Goal: Communication & Community: Share content

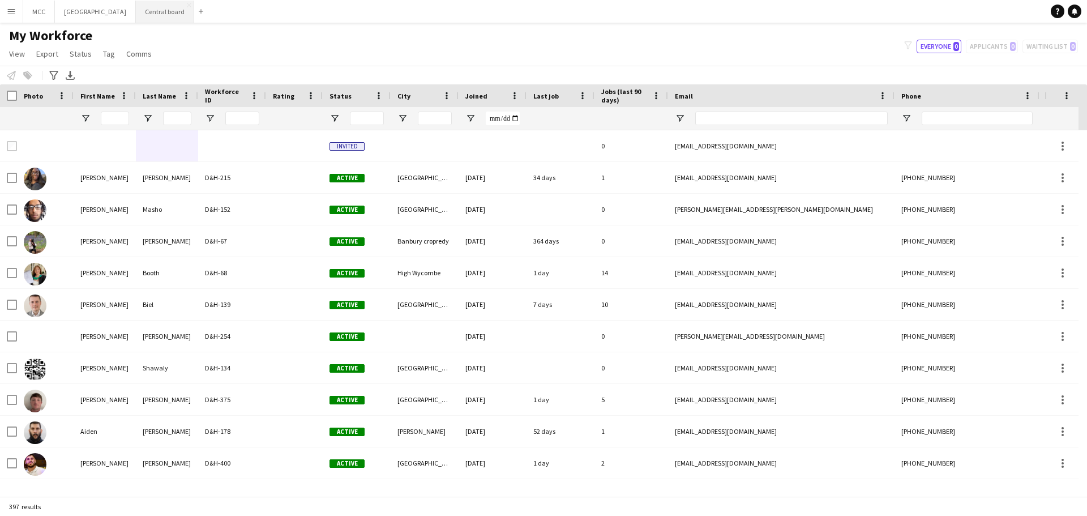
click at [179, 12] on button "Central board Close" at bounding box center [165, 12] width 58 height 22
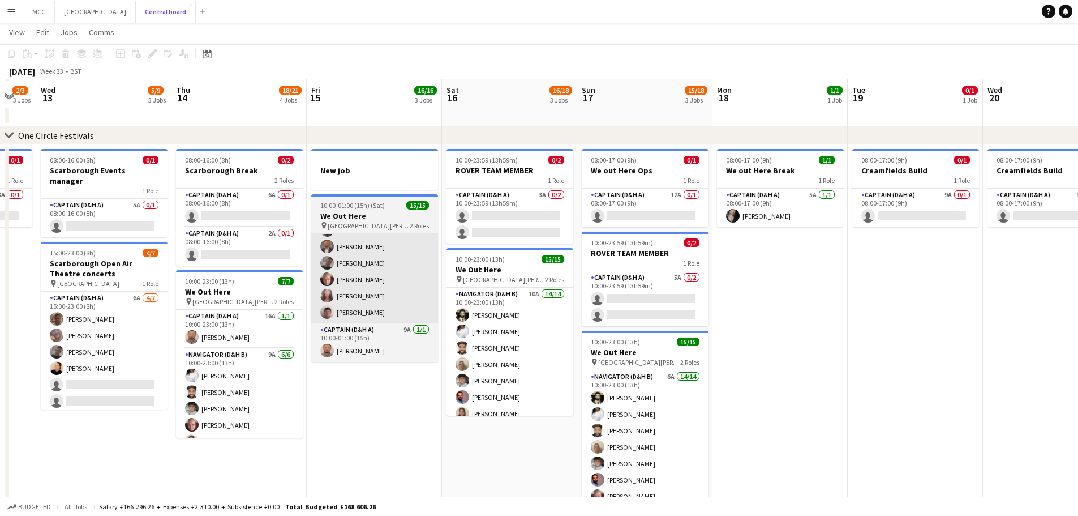
scroll to position [190, 0]
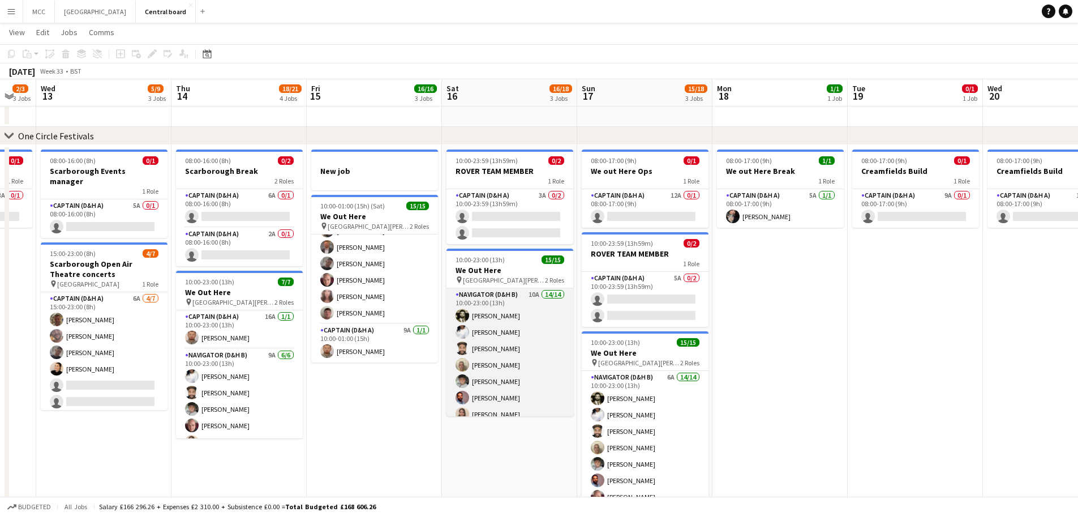
click at [453, 412] on app-card-role "Navigator (D&H B) 10A 14/14 10:00-23:00 (13h) [PERSON_NAME] [PERSON_NAME] [PERS…" at bounding box center [510, 414] width 127 height 252
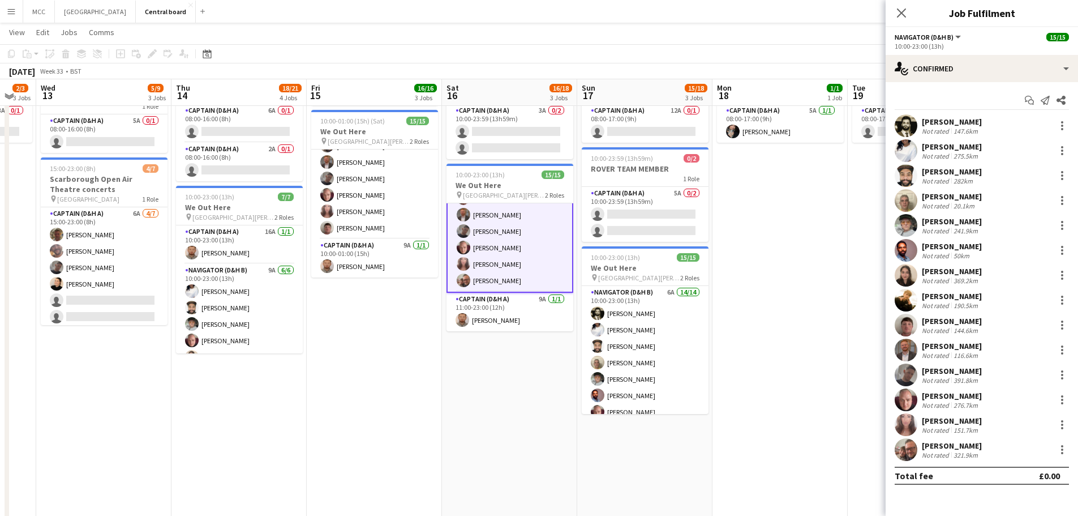
scroll to position [274, 0]
click at [478, 420] on app-date-cell "10:00-23:59 (13h59m) 0/2 ROVER TEAM MEMBER 1 Role Captain (D&H A) 3A 0/2 10:00-…" at bounding box center [509, 502] width 135 height 883
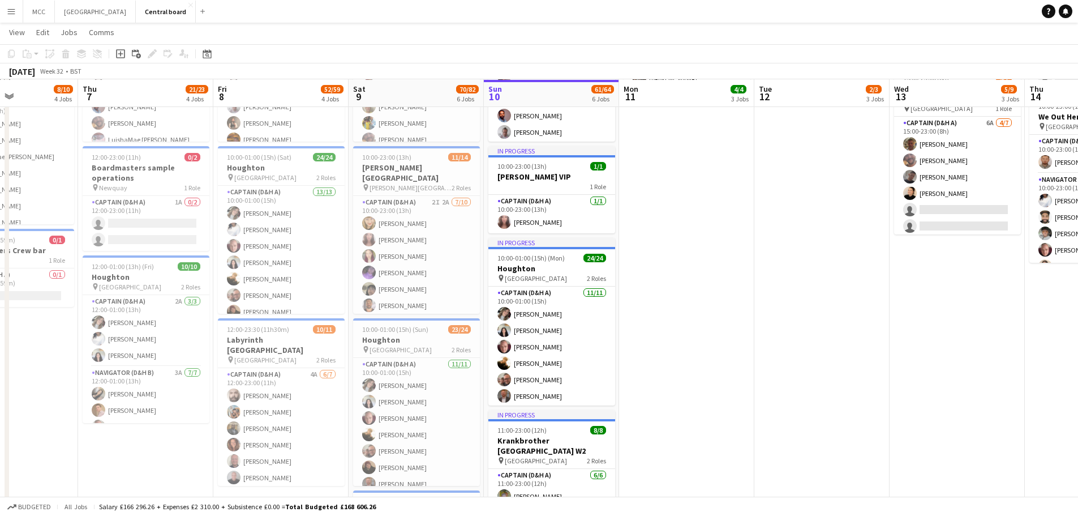
scroll to position [366, 0]
drag, startPoint x: 626, startPoint y: 276, endPoint x: 636, endPoint y: 323, distance: 47.4
click at [636, 323] on app-date-cell "08:00-16:00 (8h) 2/2 Scarborough Build 2 Roles Captain (D&H A) [DATE] 08:00-16:…" at bounding box center [686, 418] width 135 height 898
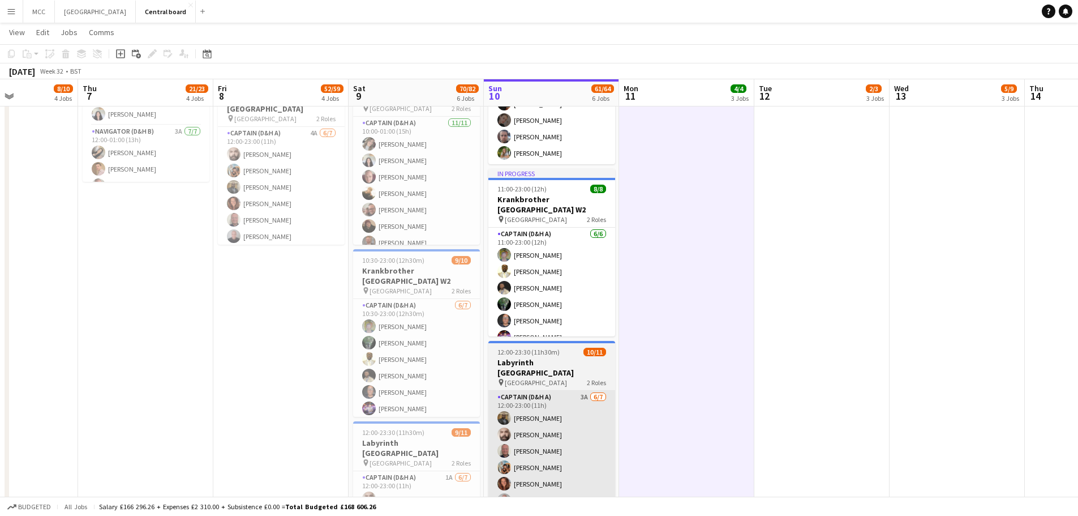
scroll to position [607, 0]
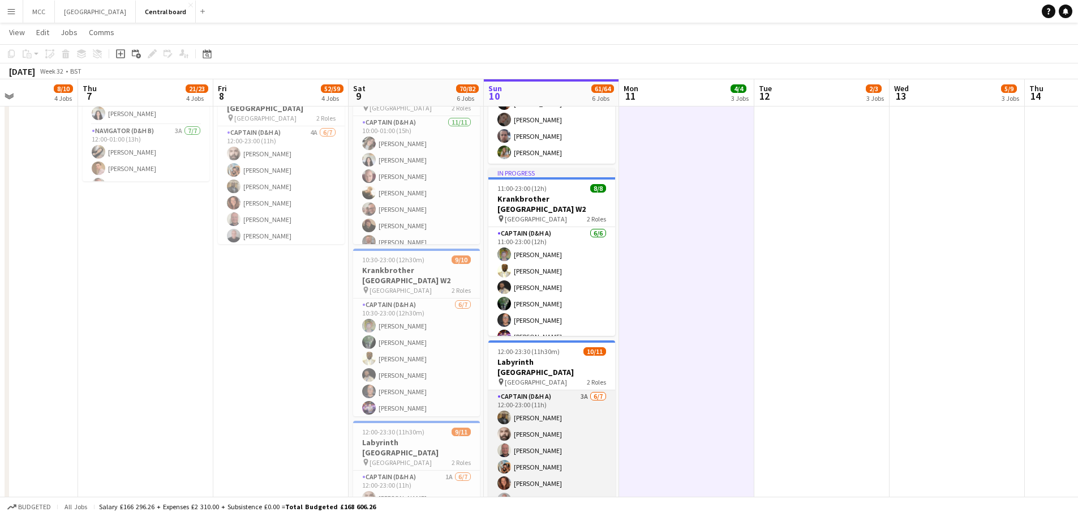
click at [564, 402] on app-card-role "Captain (D&H A) 3A [DATE] 12:00-23:00 (11h) [PERSON_NAME] [PERSON_NAME] [PERSON…" at bounding box center [552, 458] width 127 height 137
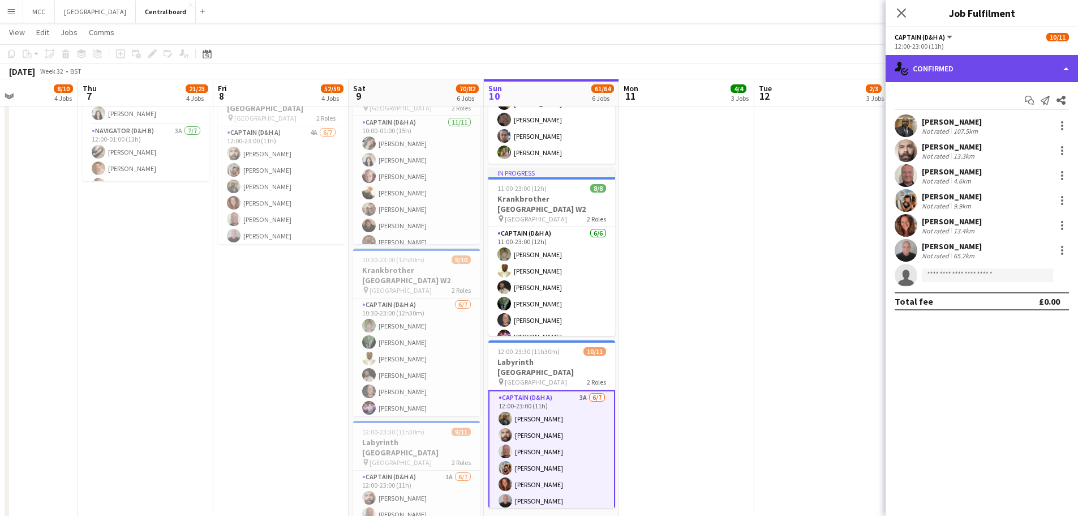
click at [1031, 67] on div "single-neutral-actions-check-2 Confirmed" at bounding box center [982, 68] width 192 height 27
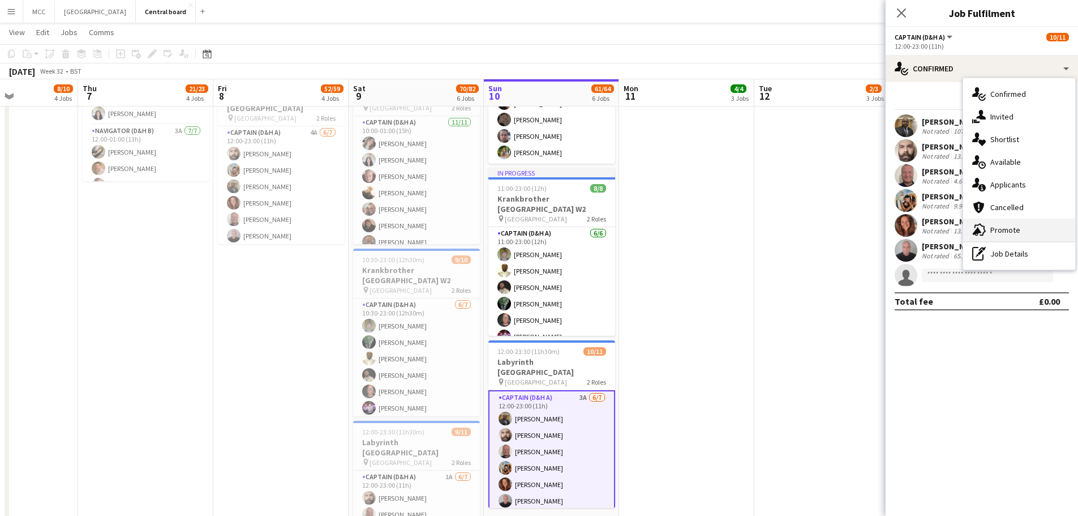
click at [1023, 223] on div "advertising-megaphone Promote" at bounding box center [1019, 230] width 112 height 23
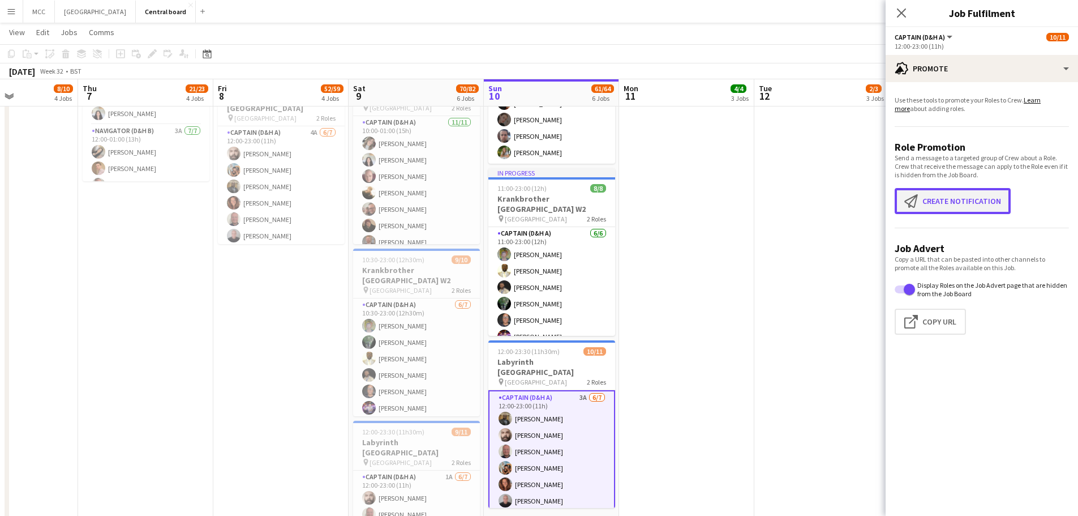
click at [971, 201] on button "Create notification Create notification" at bounding box center [953, 201] width 116 height 26
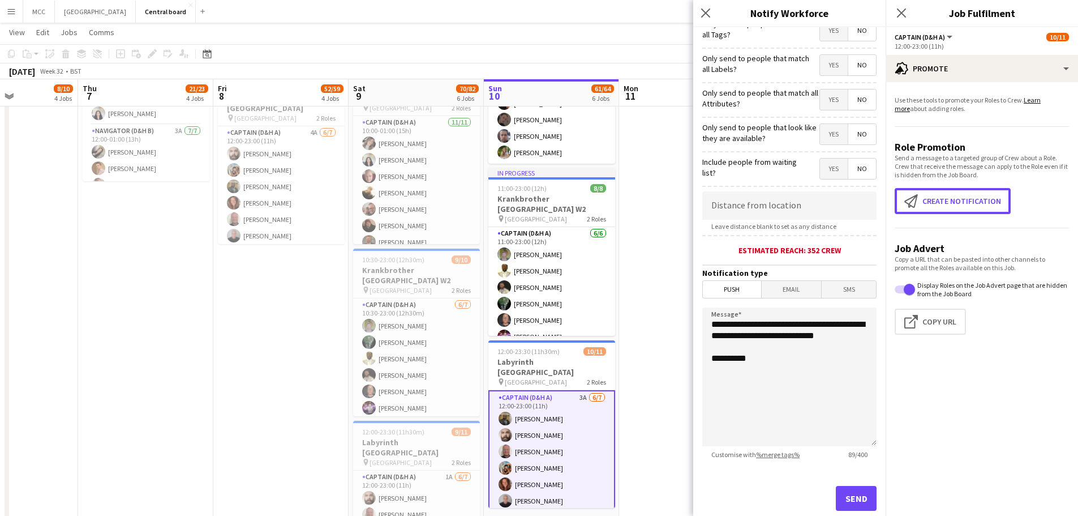
scroll to position [88, 0]
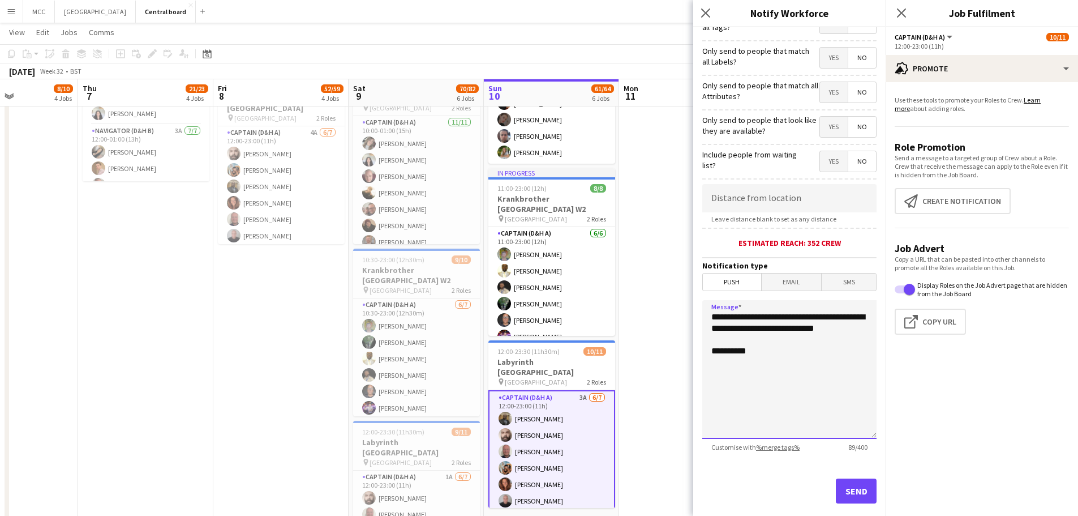
drag, startPoint x: 785, startPoint y: 359, endPoint x: 700, endPoint y: 320, distance: 94.0
click at [700, 320] on form "**********" at bounding box center [789, 237] width 192 height 596
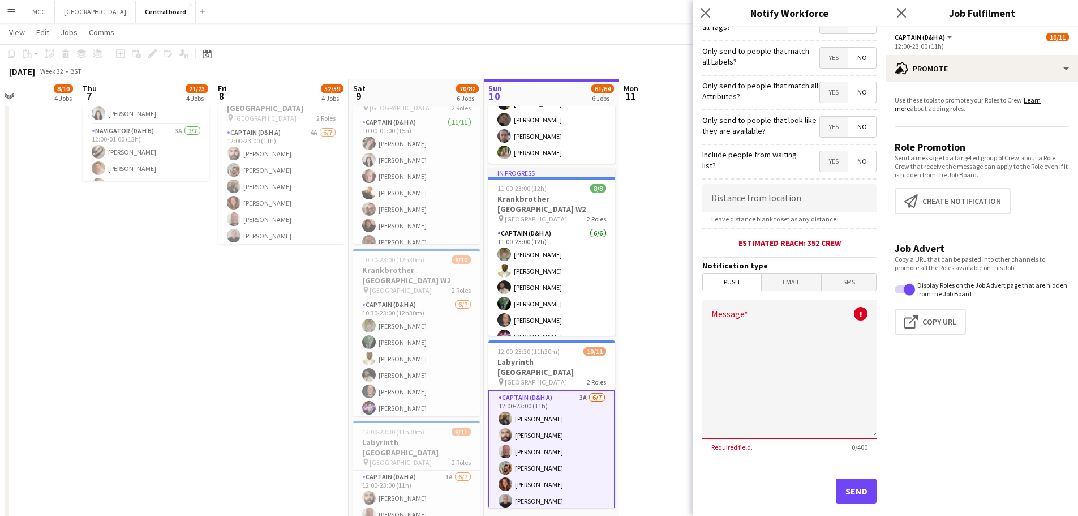
click at [700, 320] on form "Only send to people who have this Role Type selected? Yes No Only send to peopl…" at bounding box center [789, 237] width 192 height 596
click at [799, 322] on textarea "Message" at bounding box center [790, 369] width 174 height 139
click at [778, 317] on textarea "**********" at bounding box center [790, 369] width 174 height 139
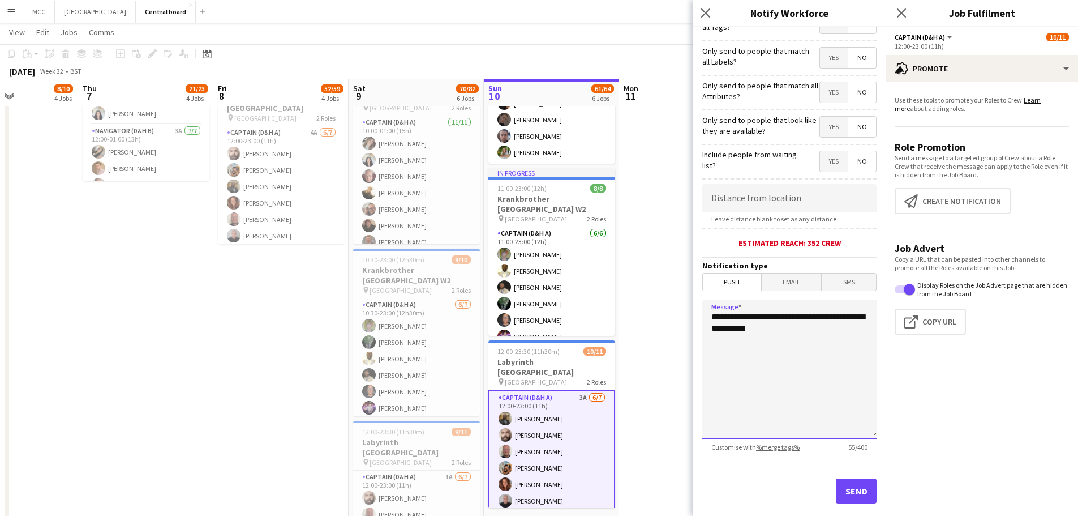
click at [799, 335] on textarea "**********" at bounding box center [790, 369] width 174 height 139
click at [807, 342] on textarea "**********" at bounding box center [790, 369] width 174 height 139
click at [774, 363] on textarea "**********" at bounding box center [790, 369] width 174 height 139
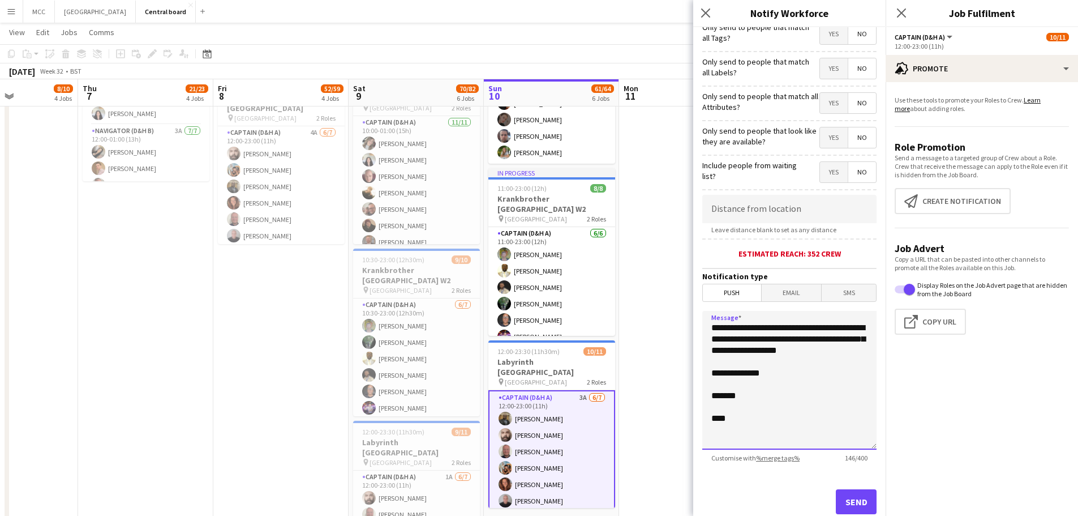
scroll to position [74, 0]
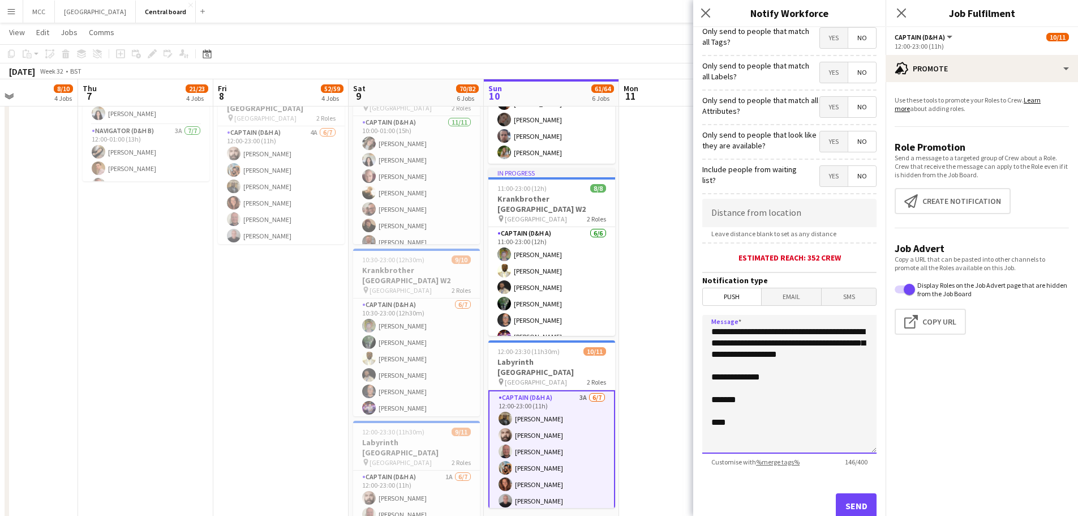
click at [796, 350] on textarea "**********" at bounding box center [790, 384] width 174 height 139
drag, startPoint x: 772, startPoint y: 428, endPoint x: 688, endPoint y: 324, distance: 133.6
click at [688, 324] on body "Menu Boards Boards Boards All jobs Status Workforce Workforce My Workforce Recr…" at bounding box center [539, 343] width 1078 height 1900
type textarea "**********"
click at [849, 506] on button "Send" at bounding box center [856, 505] width 41 height 25
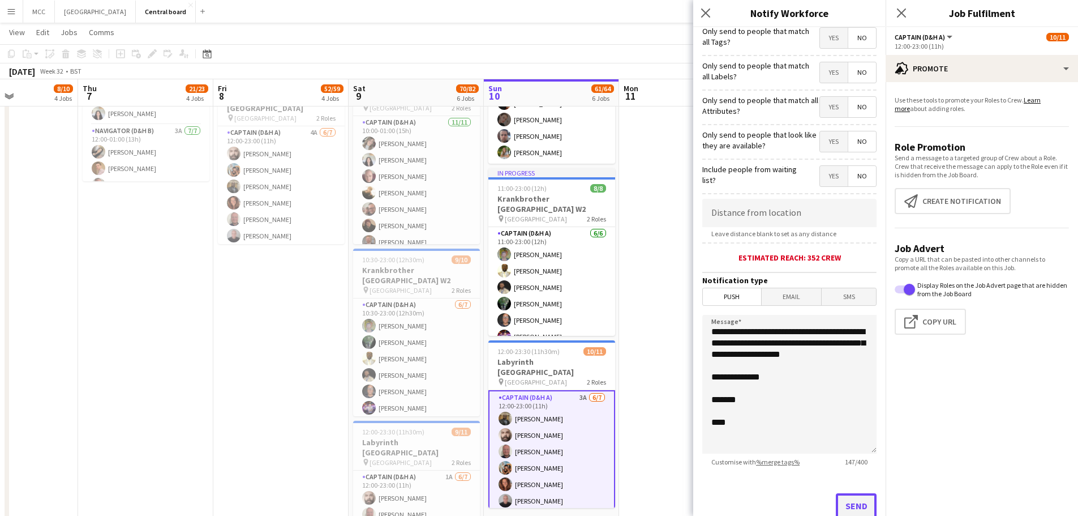
scroll to position [0, 0]
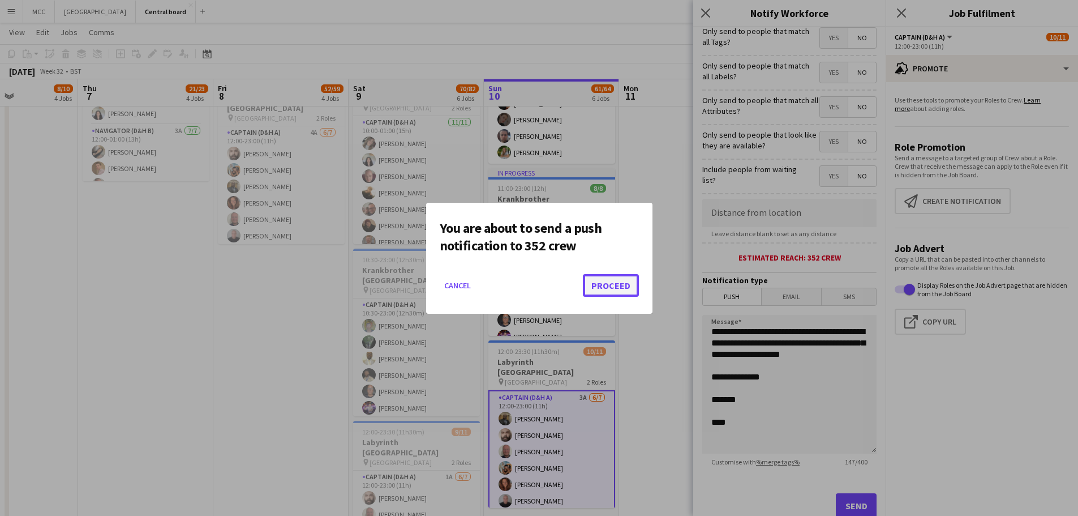
click at [601, 295] on button "Proceed" at bounding box center [611, 285] width 56 height 23
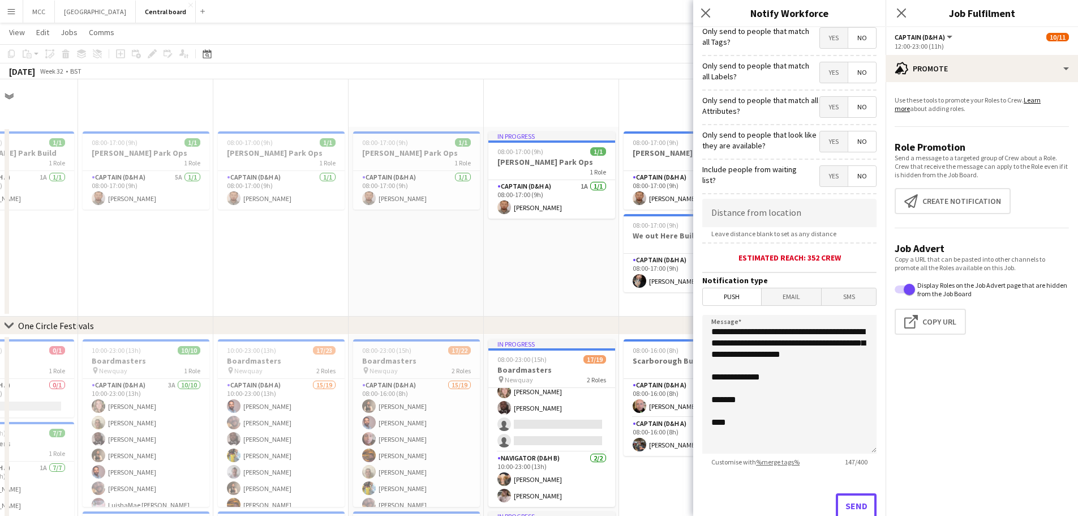
scroll to position [76, 0]
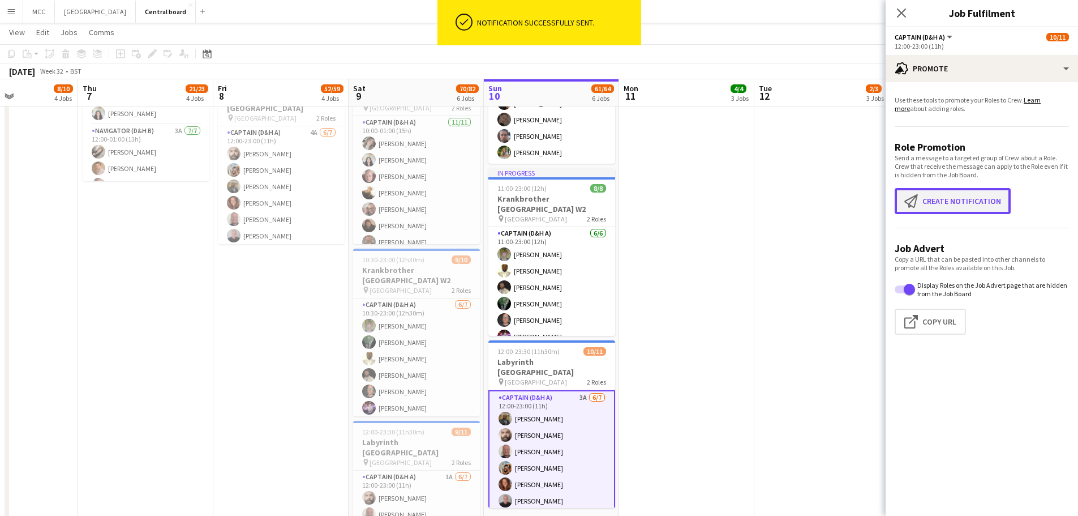
click at [946, 194] on button "Create notification Create notification" at bounding box center [953, 201] width 116 height 26
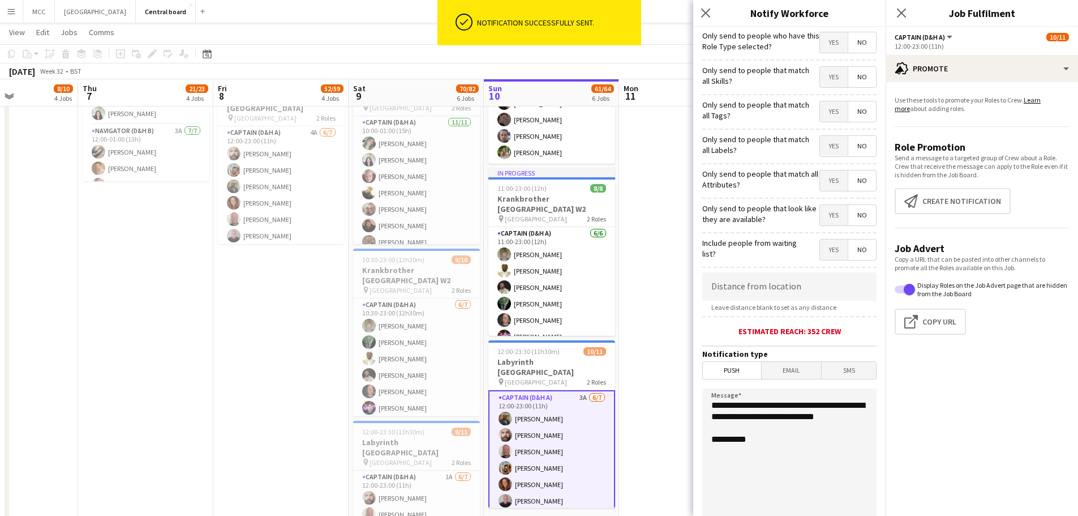
click at [783, 373] on span "Email" at bounding box center [792, 370] width 60 height 17
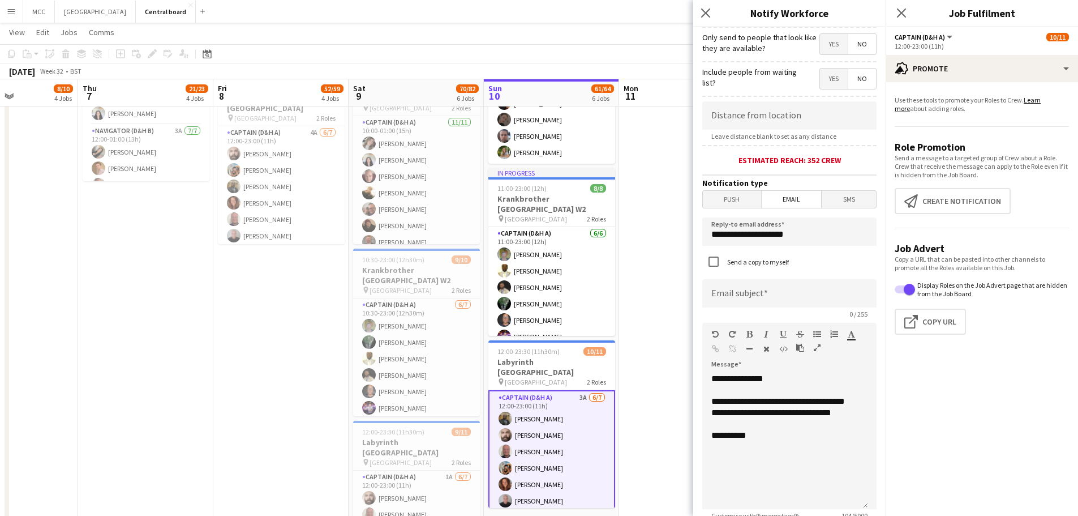
scroll to position [189, 0]
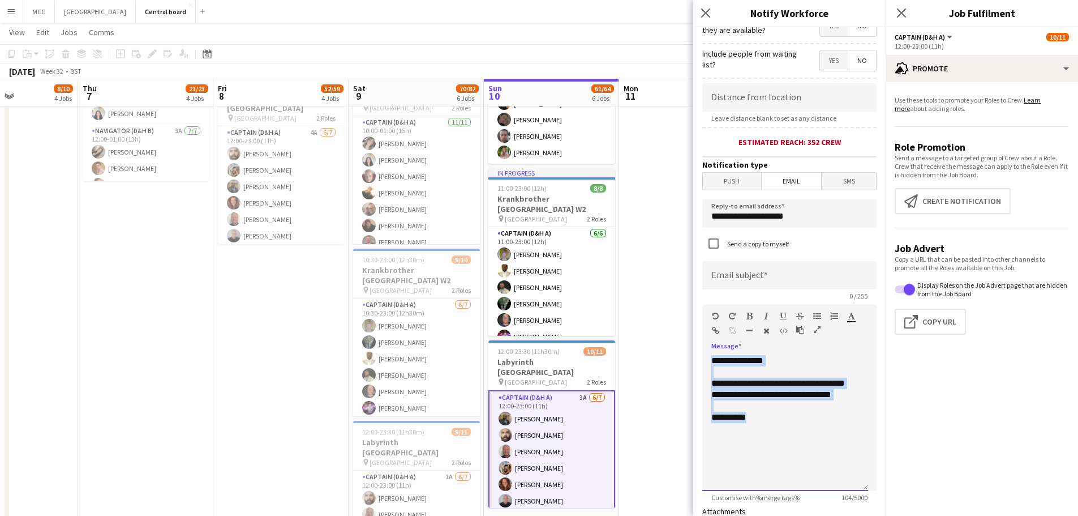
drag, startPoint x: 797, startPoint y: 444, endPoint x: 675, endPoint y: 352, distance: 152.8
click at [675, 352] on body "Menu Boards Boards Boards All jobs Status Workforce Workforce My Workforce Recr…" at bounding box center [539, 343] width 1078 height 1900
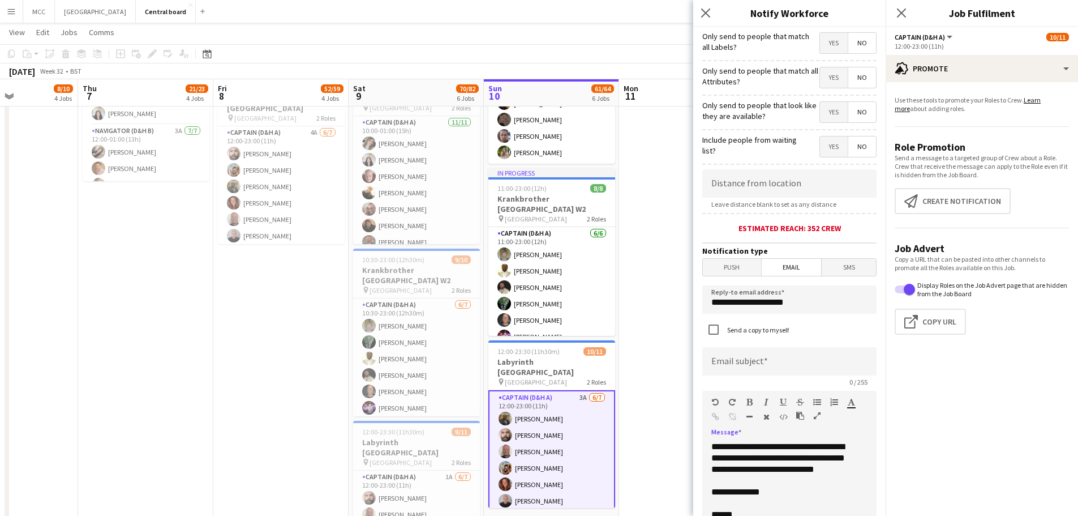
scroll to position [101, 0]
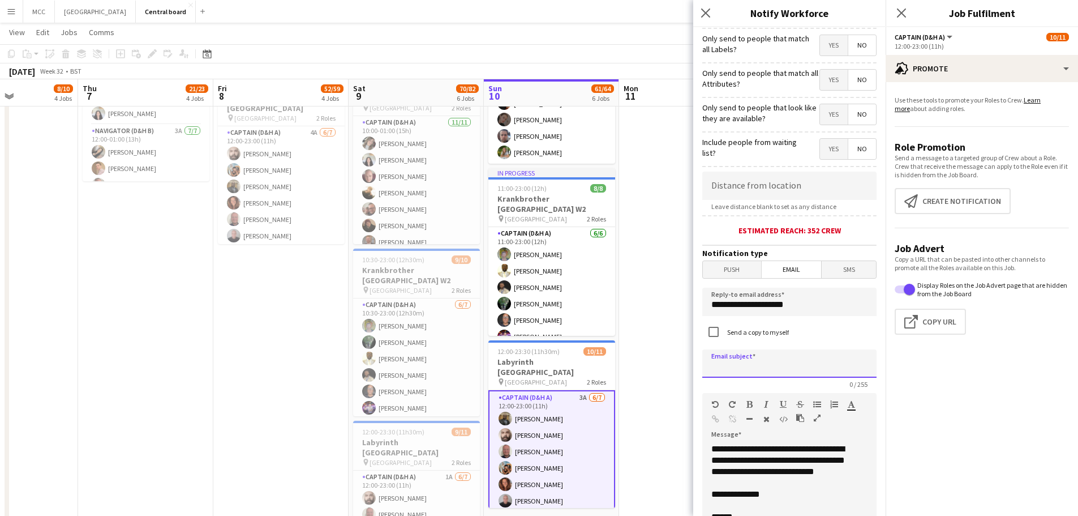
click at [776, 366] on input at bounding box center [790, 363] width 174 height 28
type input "*"
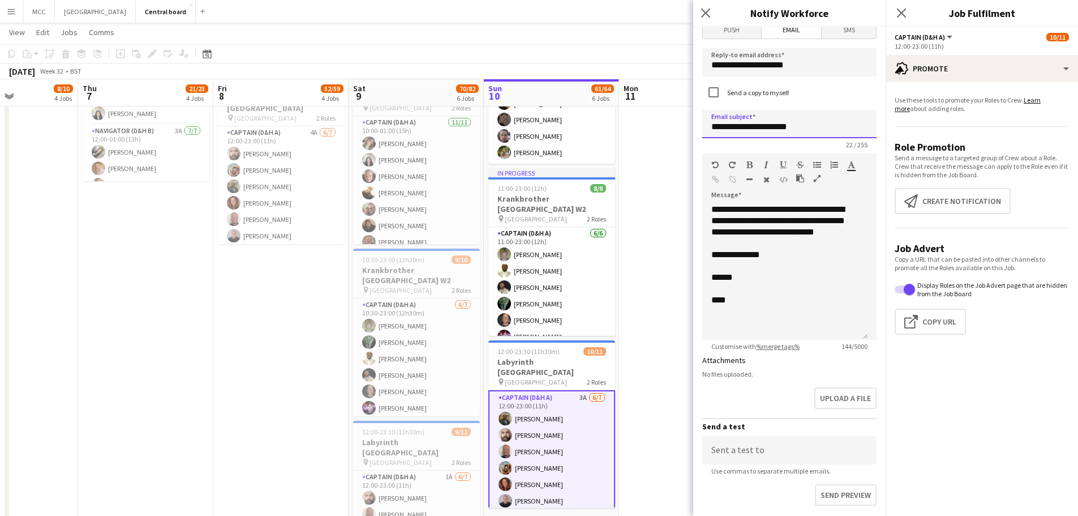
scroll to position [418, 0]
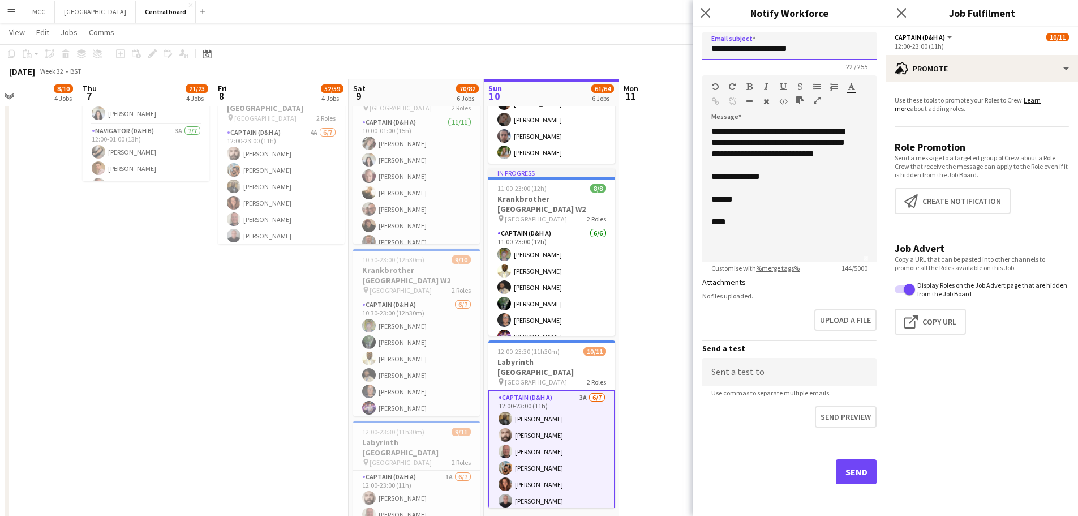
type input "**********"
click at [848, 475] on button "Send" at bounding box center [856, 471] width 41 height 25
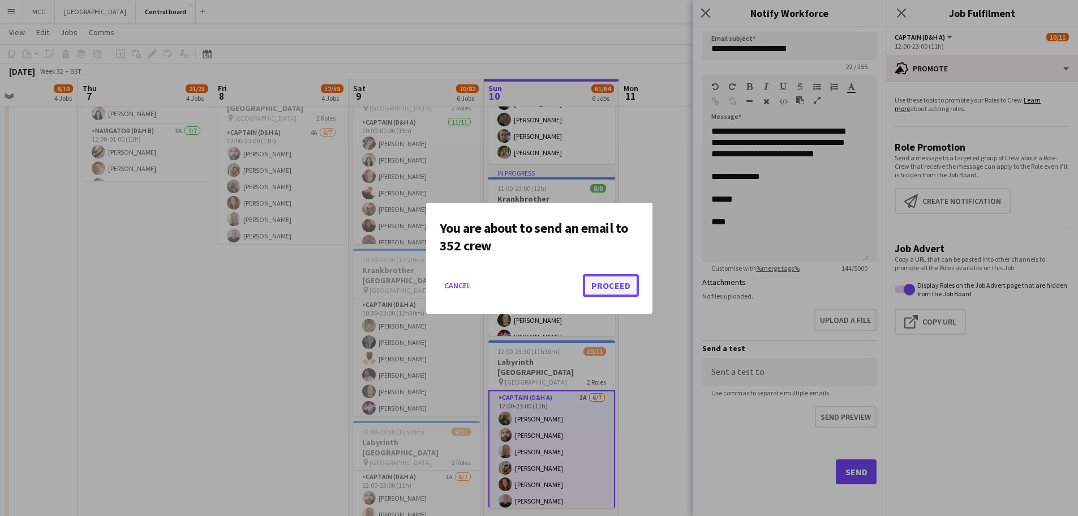
click at [616, 287] on button "Proceed" at bounding box center [611, 285] width 56 height 23
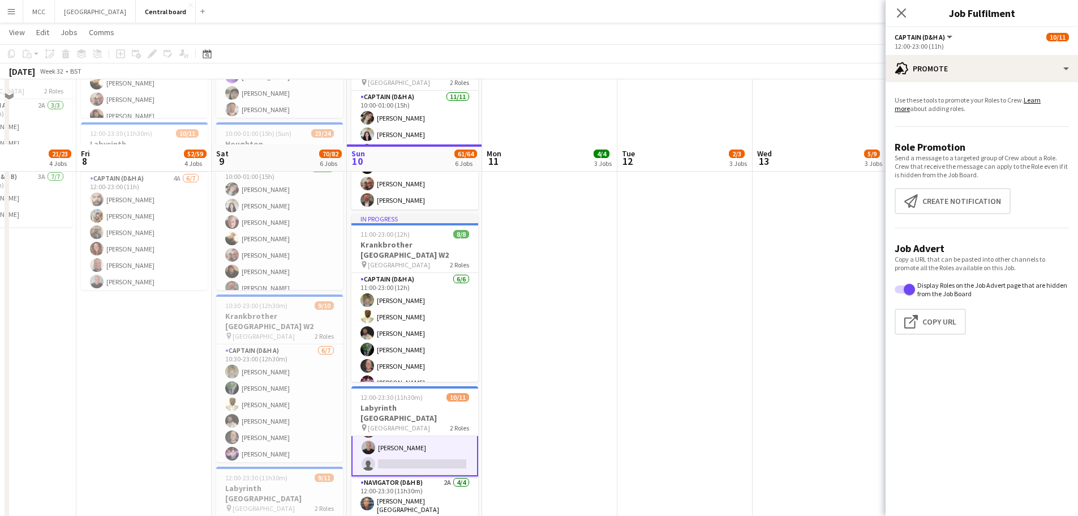
scroll to position [634, 0]
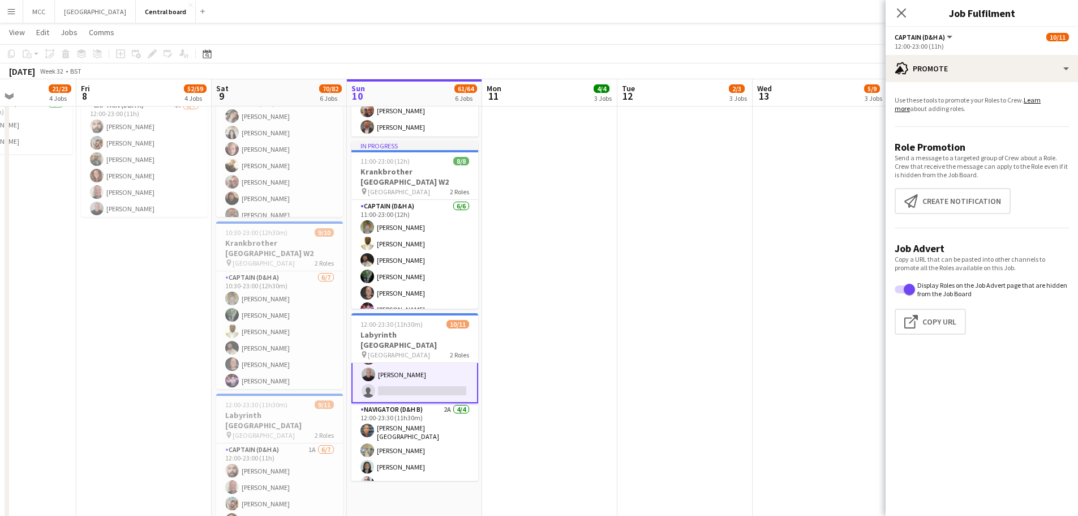
click at [0, 5] on button "Menu" at bounding box center [11, 11] width 23 height 23
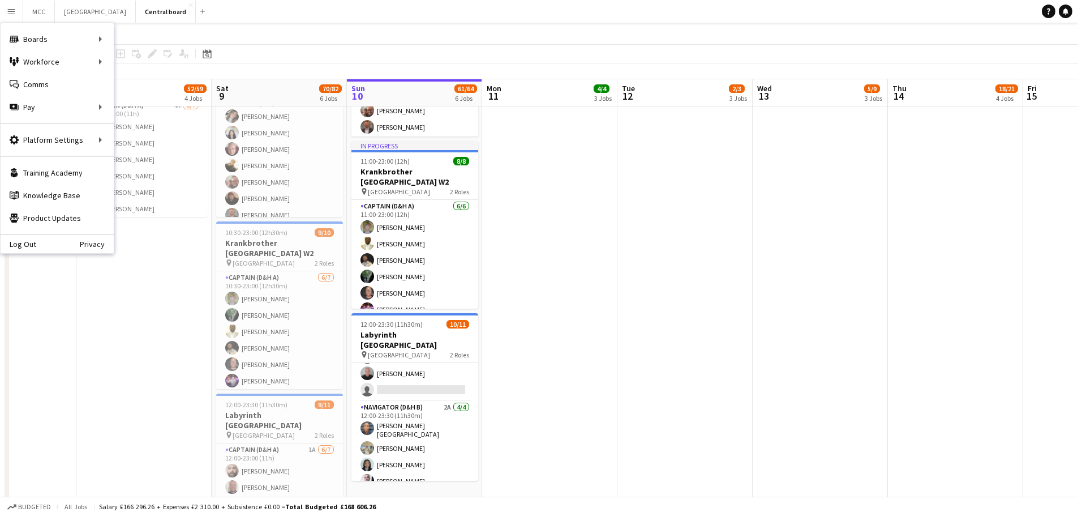
scroll to position [97, 0]
click at [44, 82] on link "Comms Comms" at bounding box center [57, 84] width 113 height 23
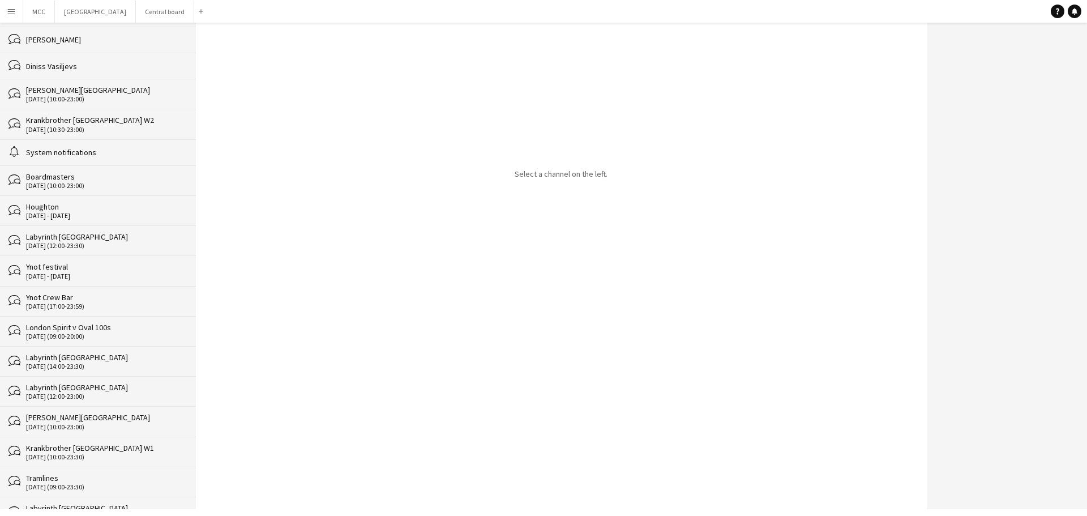
scroll to position [127, 0]
click at [64, 236] on div "Labyrinth [GEOGRAPHIC_DATA]" at bounding box center [105, 235] width 159 height 10
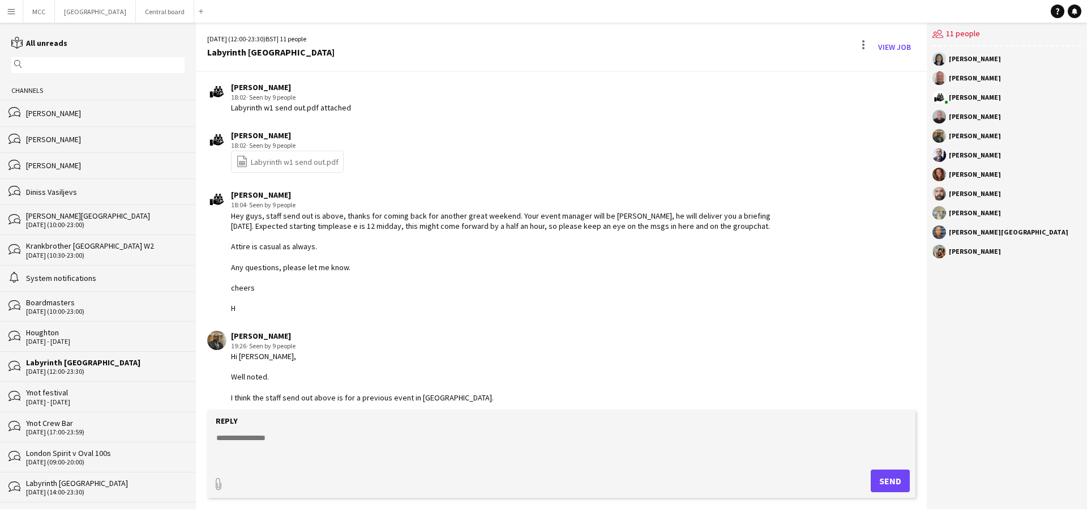
scroll to position [93, 0]
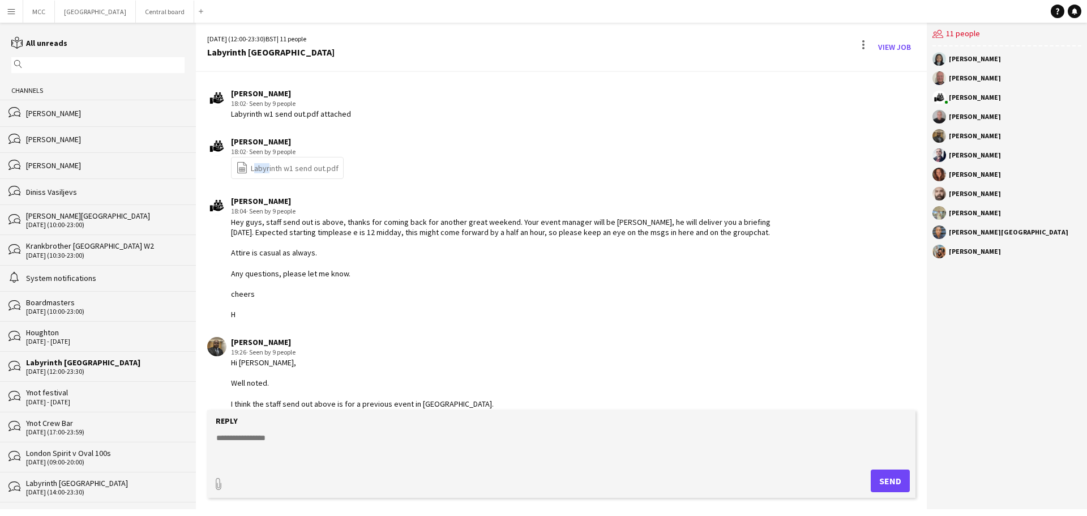
drag, startPoint x: 254, startPoint y: 169, endPoint x: 266, endPoint y: 178, distance: 15.7
click at [266, 178] on div "file-spreadsheet Labyrinth w1 send out.pdf" at bounding box center [287, 168] width 113 height 22
click at [266, 174] on link "file-spreadsheet Labyrinth w1 send out.pdf" at bounding box center [287, 167] width 102 height 13
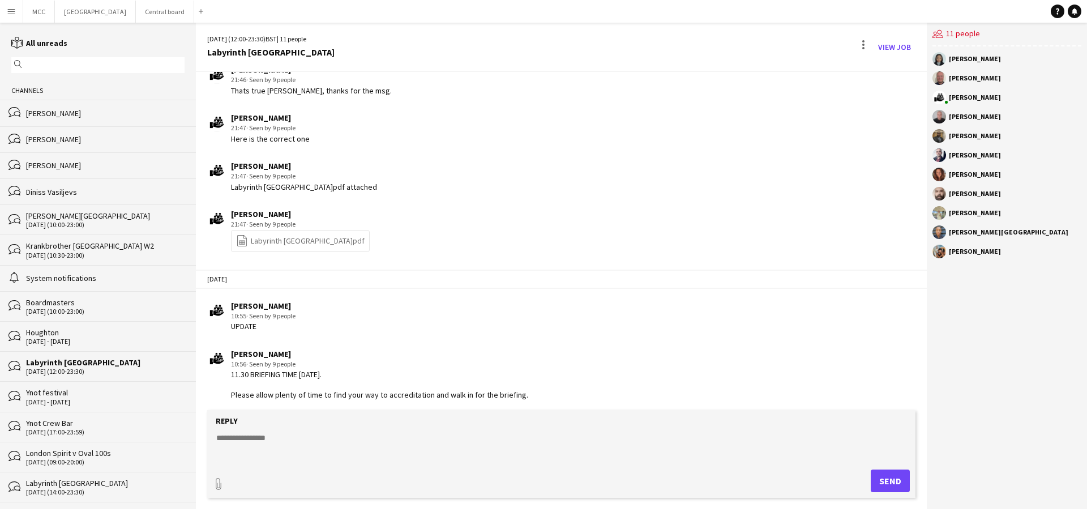
scroll to position [455, 0]
click at [299, 246] on link "file-spreadsheet Labyrinth Greenwich.pdf" at bounding box center [300, 239] width 129 height 13
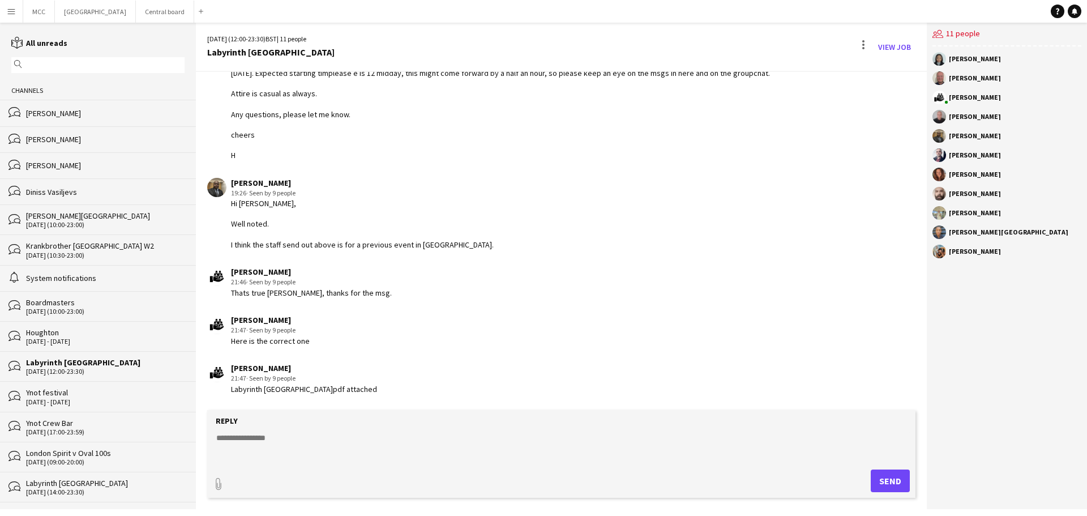
scroll to position [468, 0]
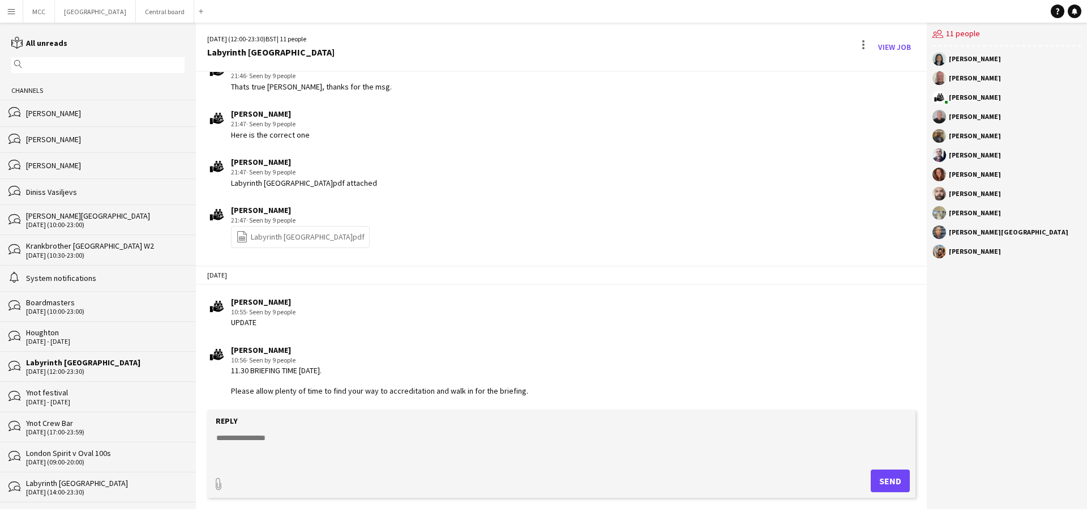
click at [82, 111] on div "[PERSON_NAME]" at bounding box center [105, 113] width 159 height 10
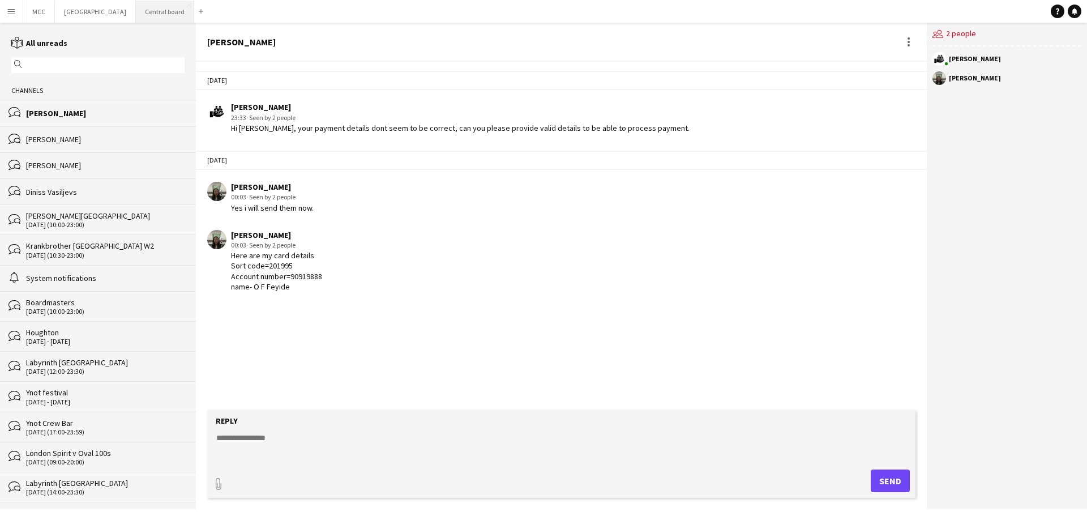
click at [175, 11] on button "Central board Close" at bounding box center [165, 12] width 58 height 22
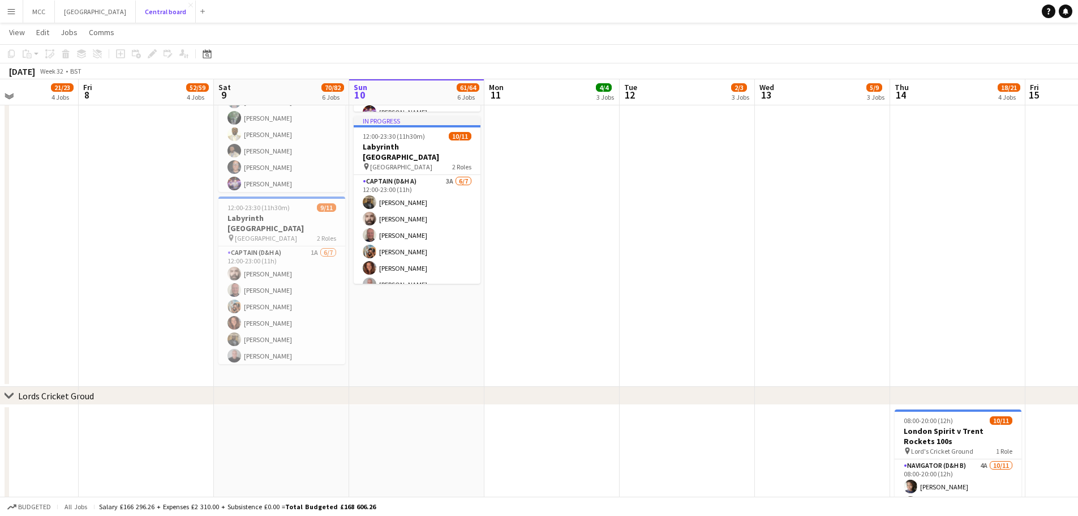
scroll to position [832, 0]
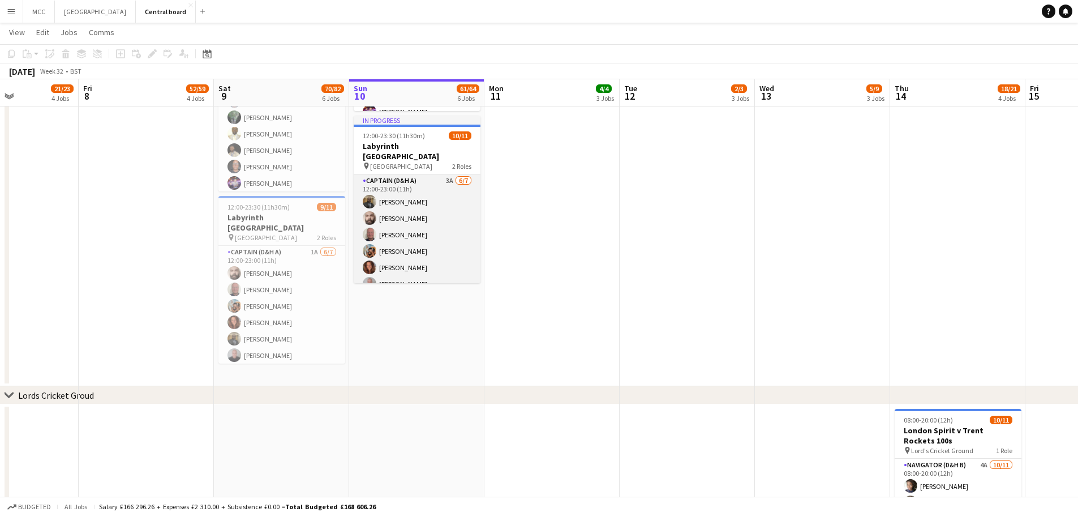
click at [417, 239] on app-card-role "Captain (D&H A) 3A [DATE] 12:00-23:00 (11h) [PERSON_NAME] [PERSON_NAME] [PERSON…" at bounding box center [417, 242] width 127 height 137
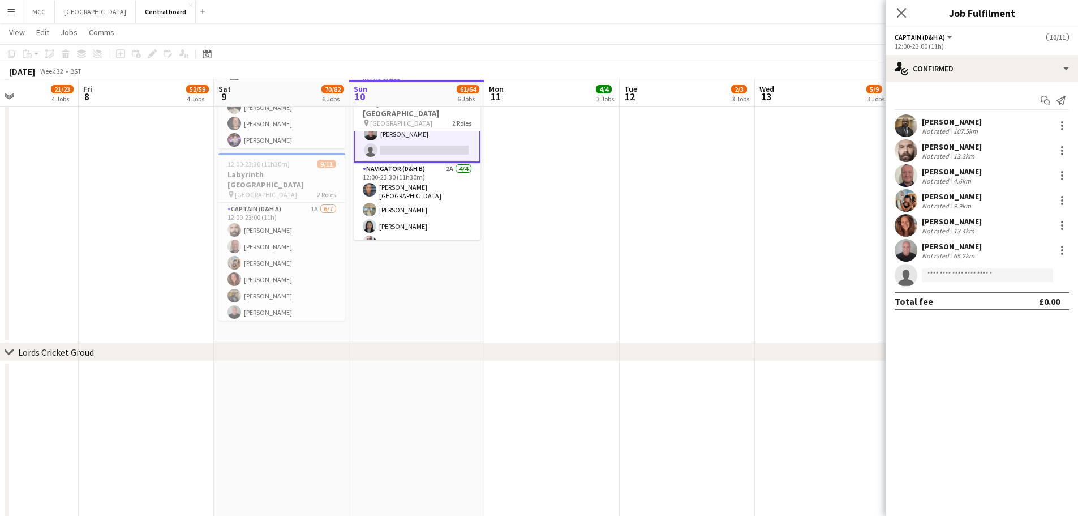
scroll to position [875, 0]
click at [429, 218] on app-card-role "Navigator (D&H B) 2A [DATE] 12:00-23:30 (11h30m) [PERSON_NAME] [PERSON_NAME] [P…" at bounding box center [417, 207] width 127 height 91
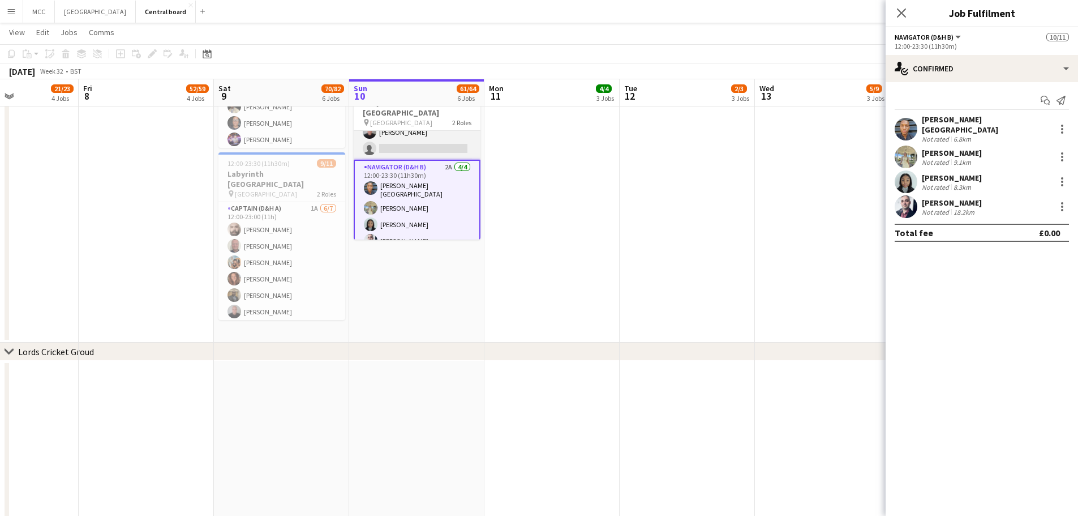
scroll to position [107, 0]
click at [1061, 123] on div at bounding box center [1063, 129] width 14 height 14
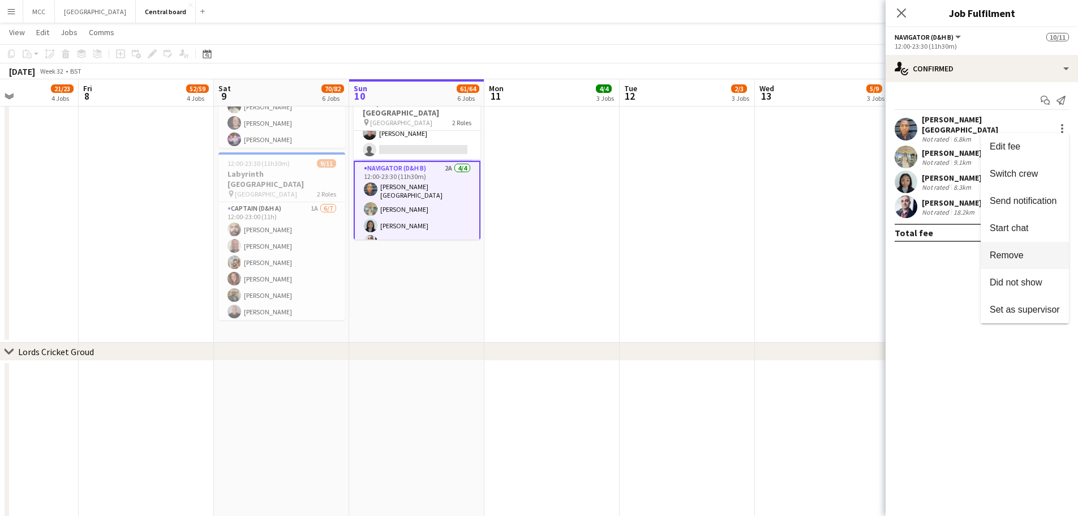
click at [1023, 256] on span "Remove" at bounding box center [1007, 255] width 34 height 10
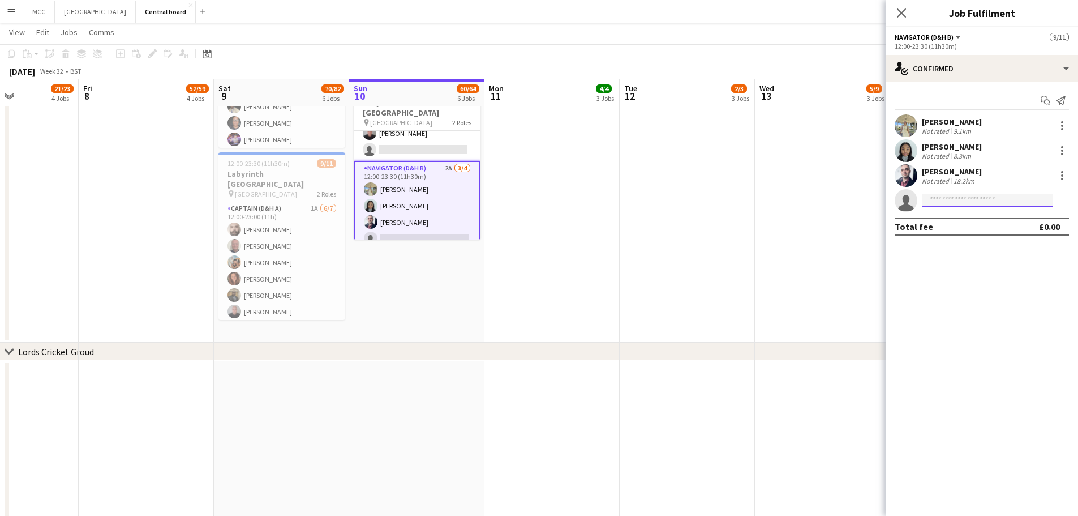
click at [968, 207] on input at bounding box center [987, 201] width 131 height 14
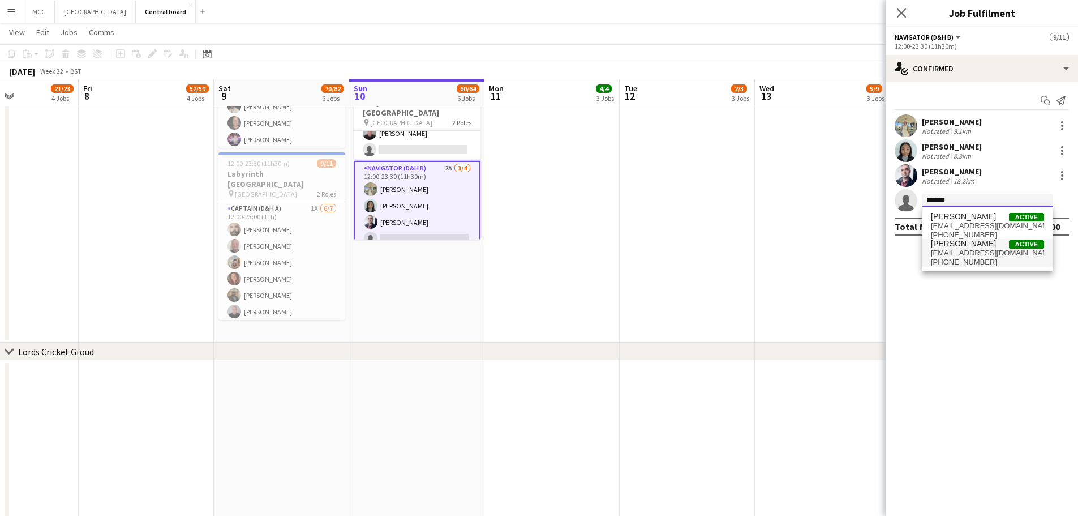
type input "*******"
click at [975, 252] on span "[EMAIL_ADDRESS][DOMAIN_NAME]" at bounding box center [987, 253] width 113 height 9
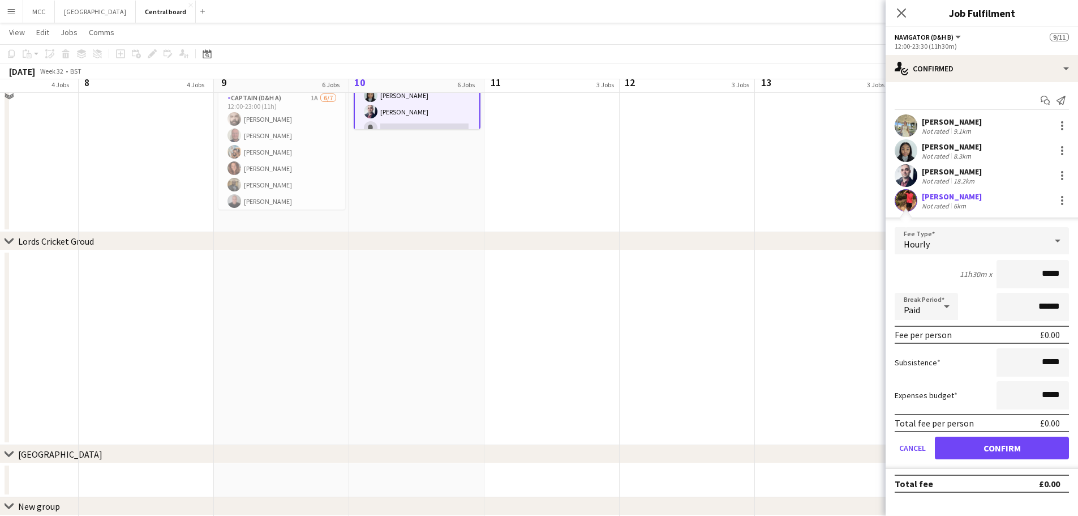
scroll to position [986, 0]
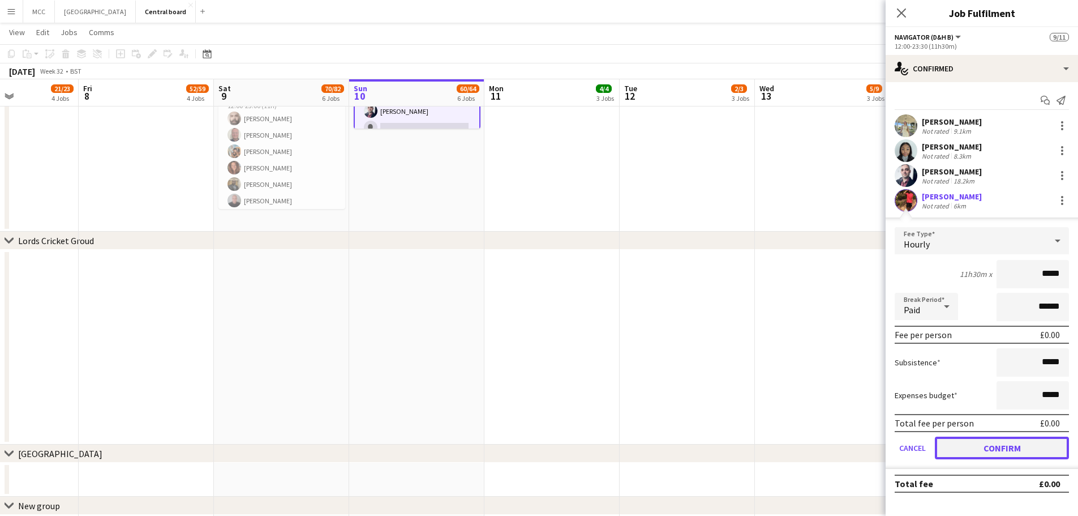
click at [1024, 441] on button "Confirm" at bounding box center [1002, 447] width 134 height 23
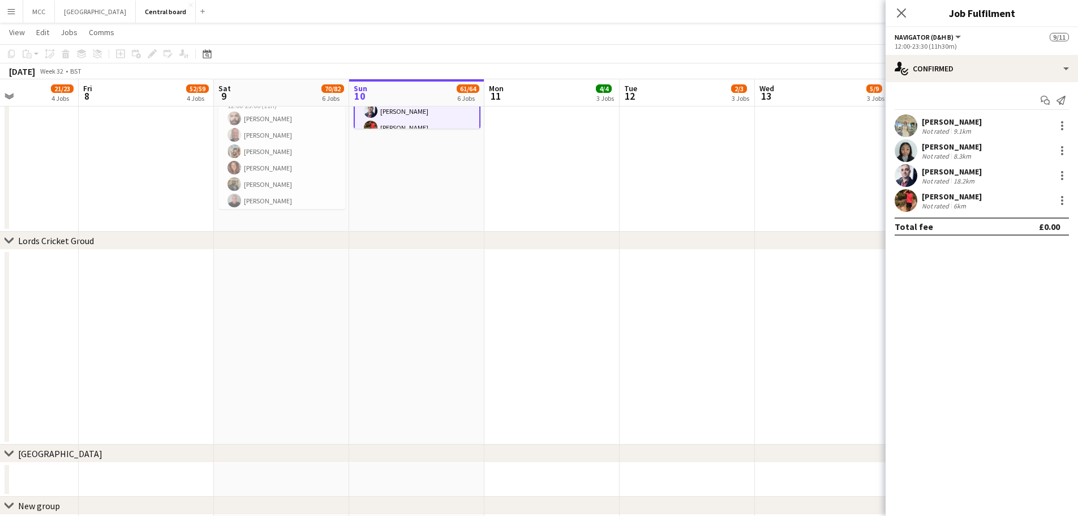
click at [609, 321] on app-date-cell at bounding box center [552, 347] width 135 height 195
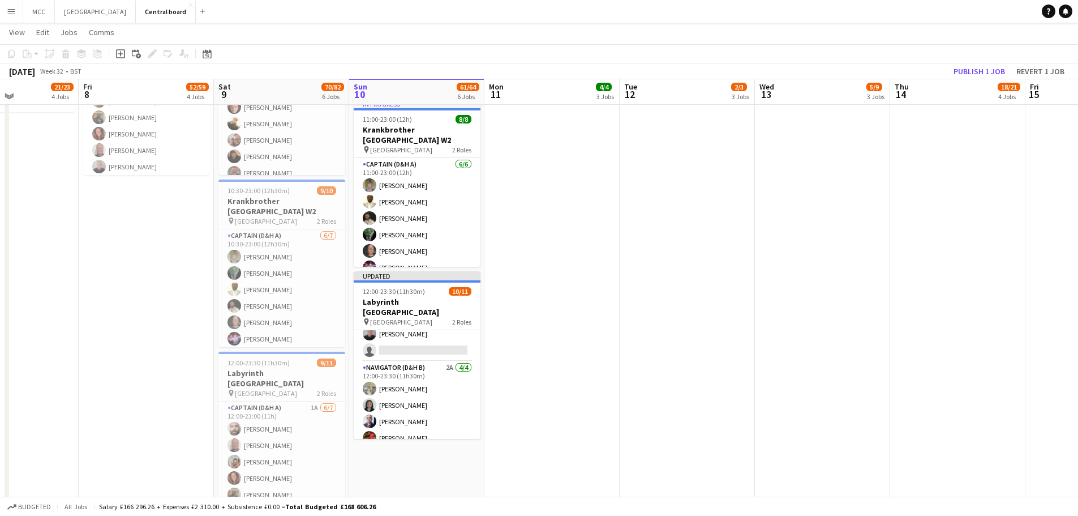
scroll to position [674, 0]
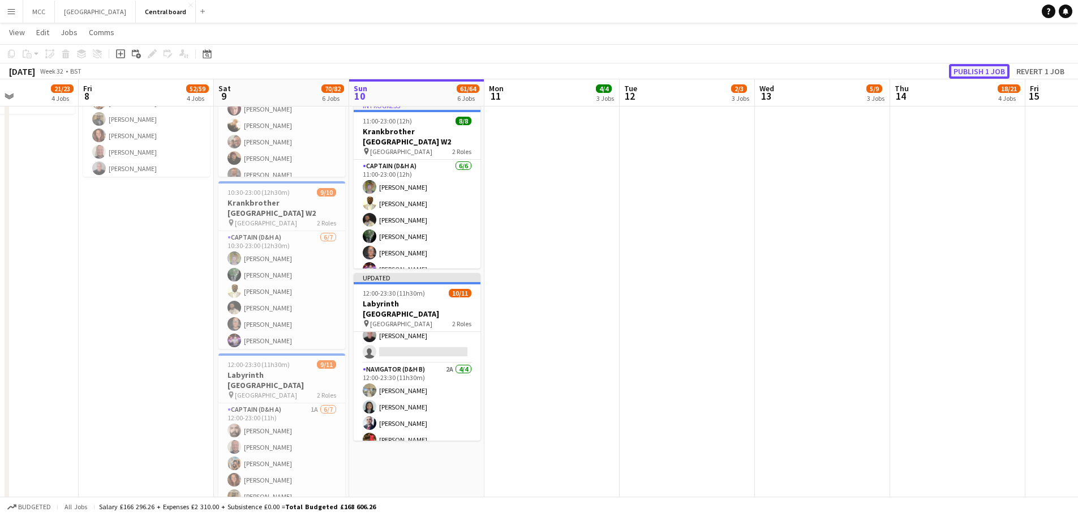
click at [979, 72] on button "Publish 1 job" at bounding box center [979, 71] width 61 height 15
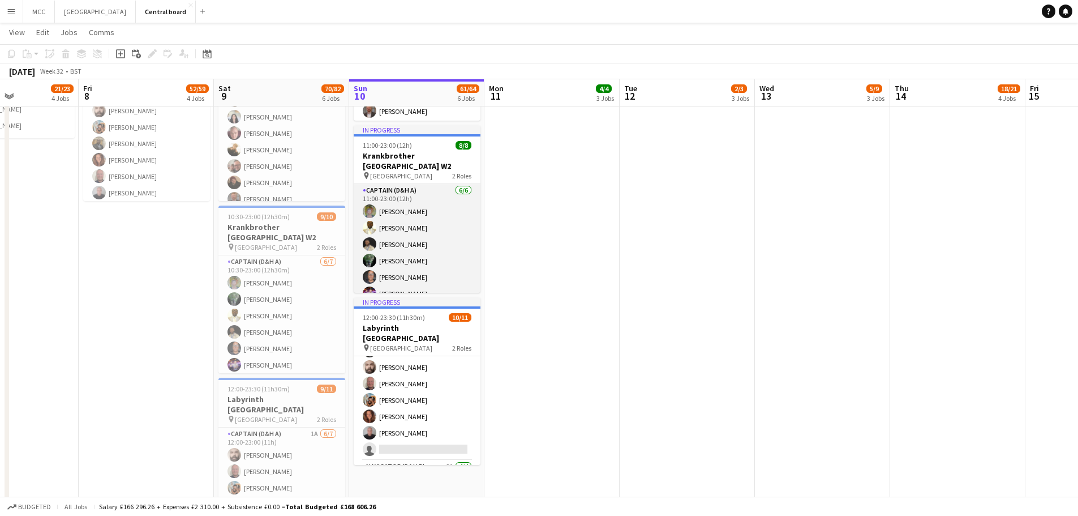
scroll to position [67, 0]
